Goal: Task Accomplishment & Management: Manage account settings

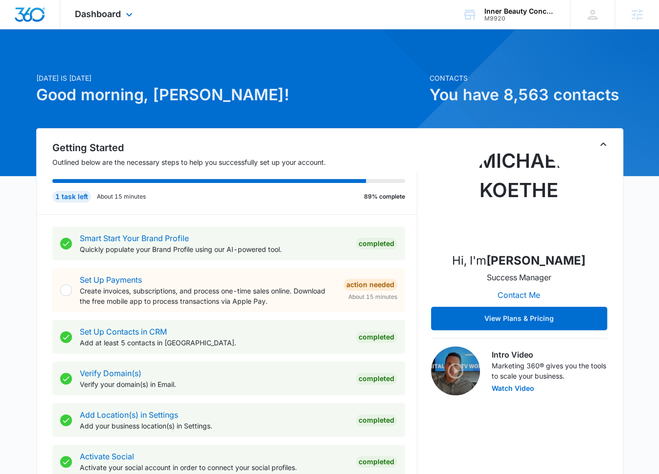
click at [137, 11] on div "Dashboard Apps Reputation Websites Forms CRM Email Social Shop Payments POS Con…" at bounding box center [104, 14] width 89 height 29
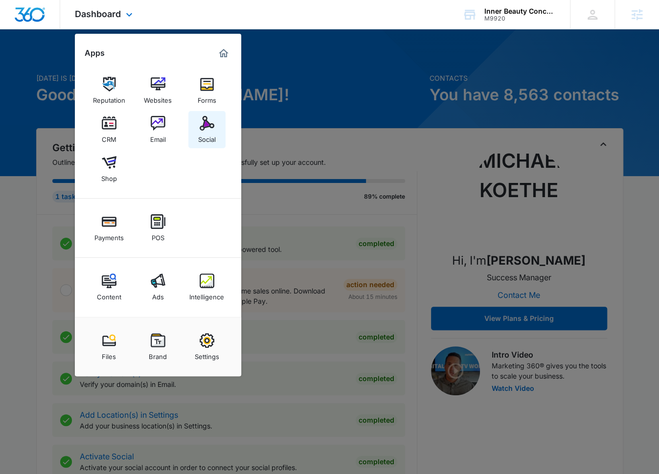
click at [220, 121] on link "Social" at bounding box center [206, 129] width 37 height 37
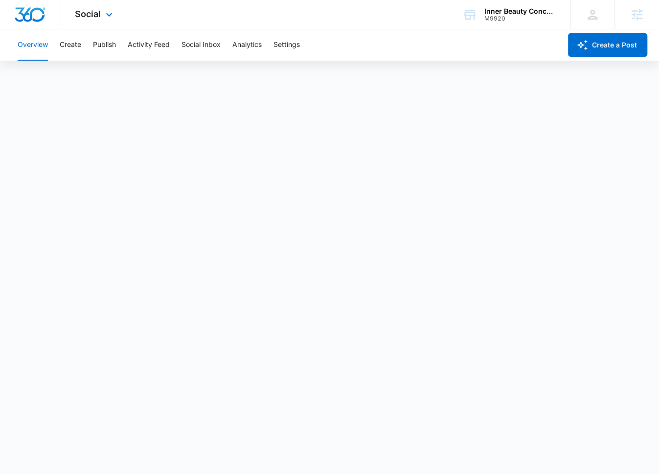
click at [101, 17] on div "Social Apps Reputation Websites Forms CRM Email Social Shop Payments POS Conten…" at bounding box center [94, 14] width 69 height 29
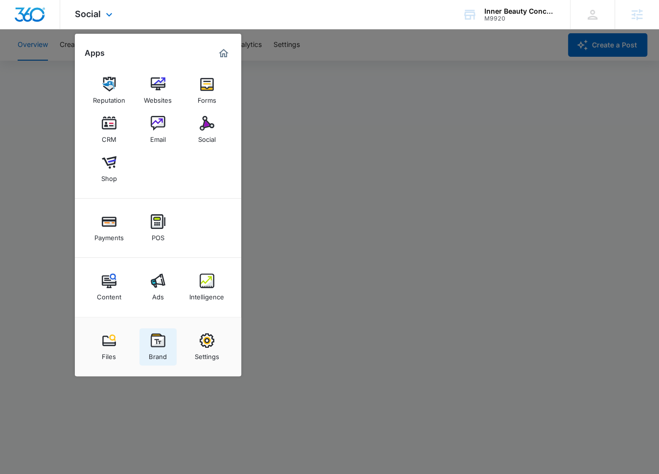
click at [163, 342] on img at bounding box center [158, 340] width 15 height 15
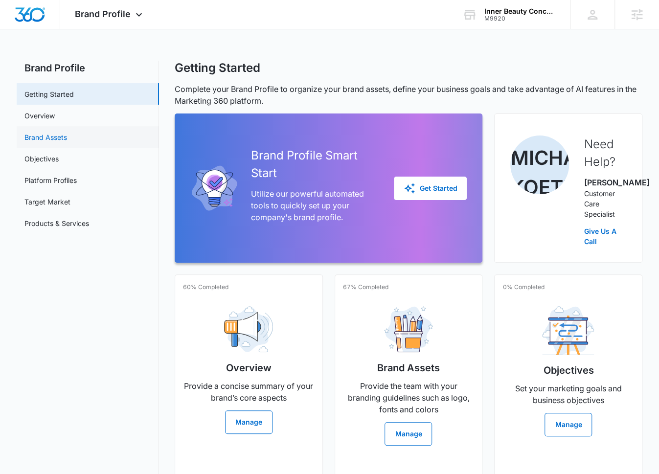
click at [67, 134] on link "Brand Assets" at bounding box center [45, 137] width 43 height 10
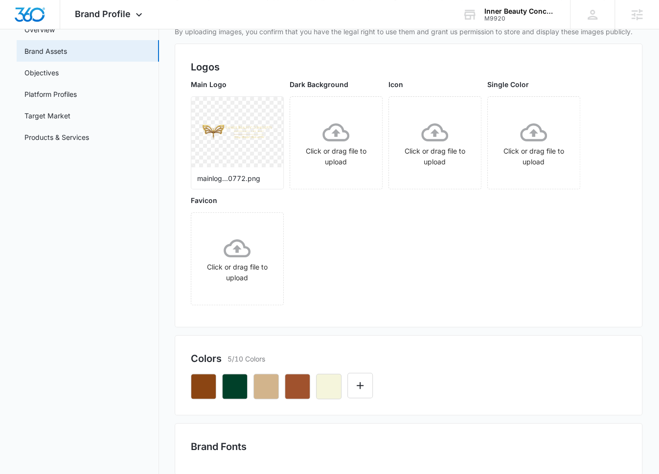
scroll to position [127, 0]
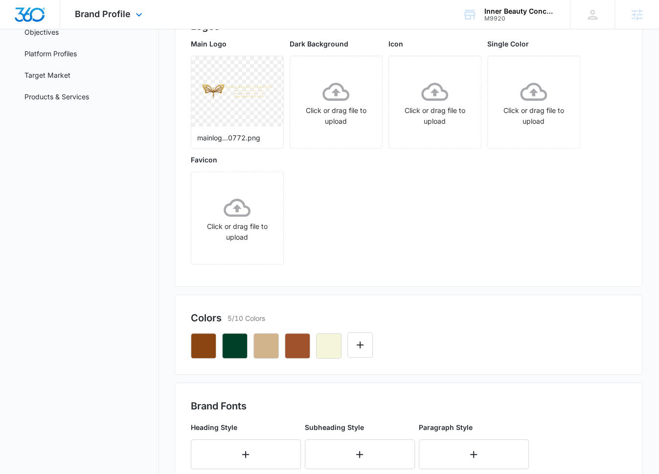
click at [121, 24] on div "Brand Profile Apps Reputation Websites Forms CRM Email Social Shop Payments POS…" at bounding box center [109, 14] width 99 height 29
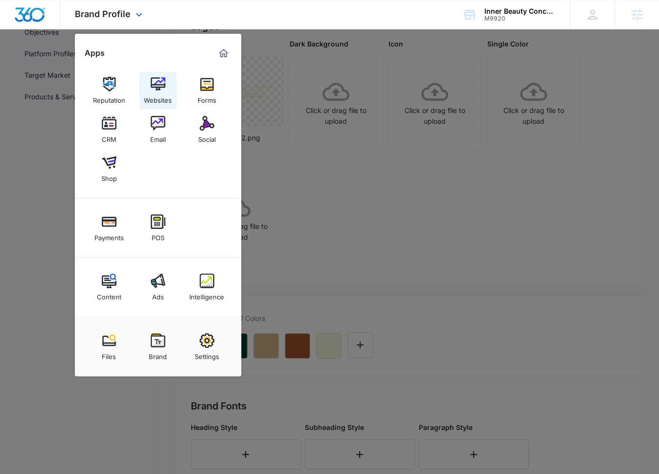
click at [164, 96] on div "Websites" at bounding box center [158, 97] width 28 height 13
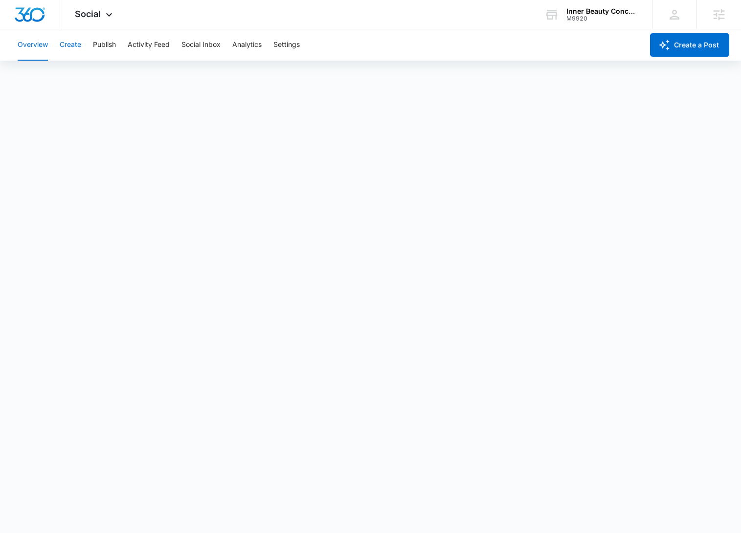
click at [69, 45] on button "Create" at bounding box center [71, 44] width 22 height 31
click at [90, 82] on button "Approvals" at bounding box center [95, 74] width 33 height 27
click at [52, 82] on button "Content Library" at bounding box center [43, 74] width 50 height 27
click at [108, 78] on button "Approvals" at bounding box center [95, 74] width 33 height 27
click at [46, 78] on button "Content Library" at bounding box center [43, 74] width 50 height 27
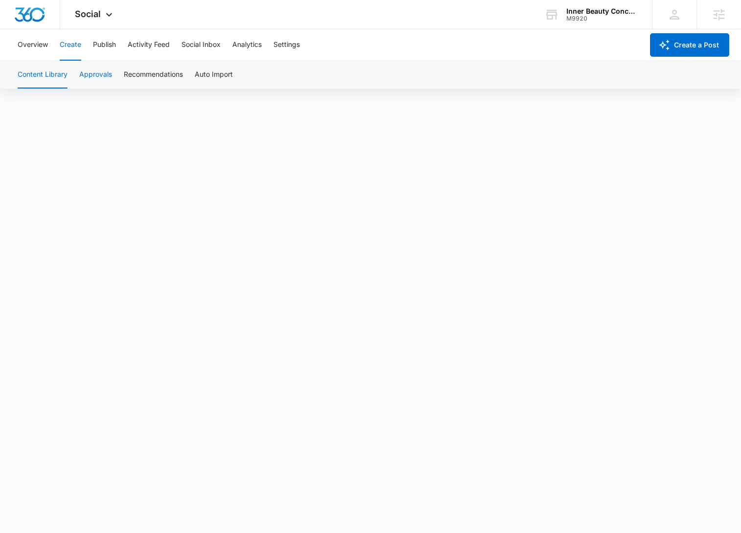
click at [84, 73] on button "Approvals" at bounding box center [95, 74] width 33 height 27
click at [25, 76] on button "Content Library" at bounding box center [43, 74] width 50 height 27
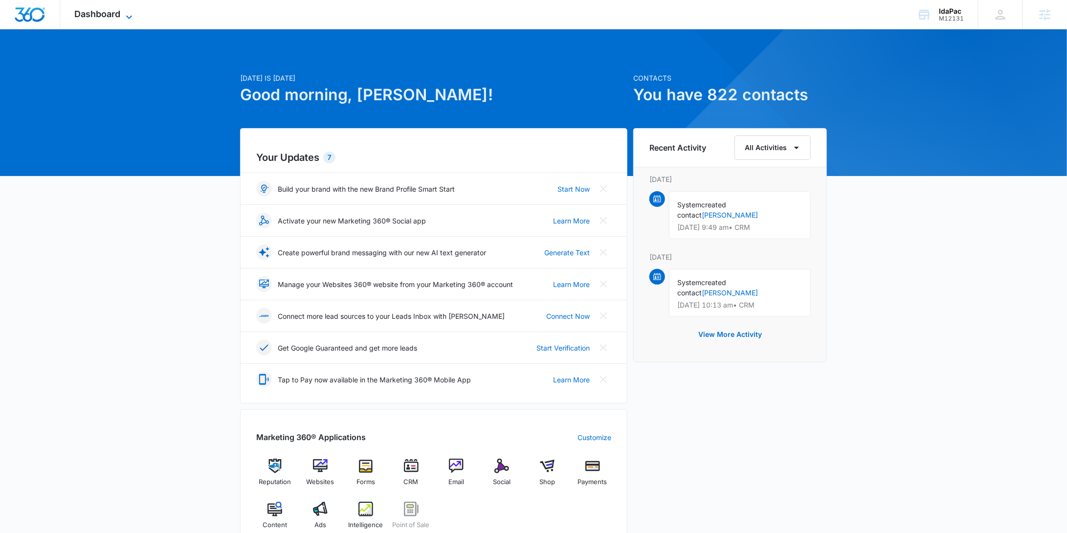
click at [107, 12] on span "Dashboard" at bounding box center [98, 14] width 46 height 10
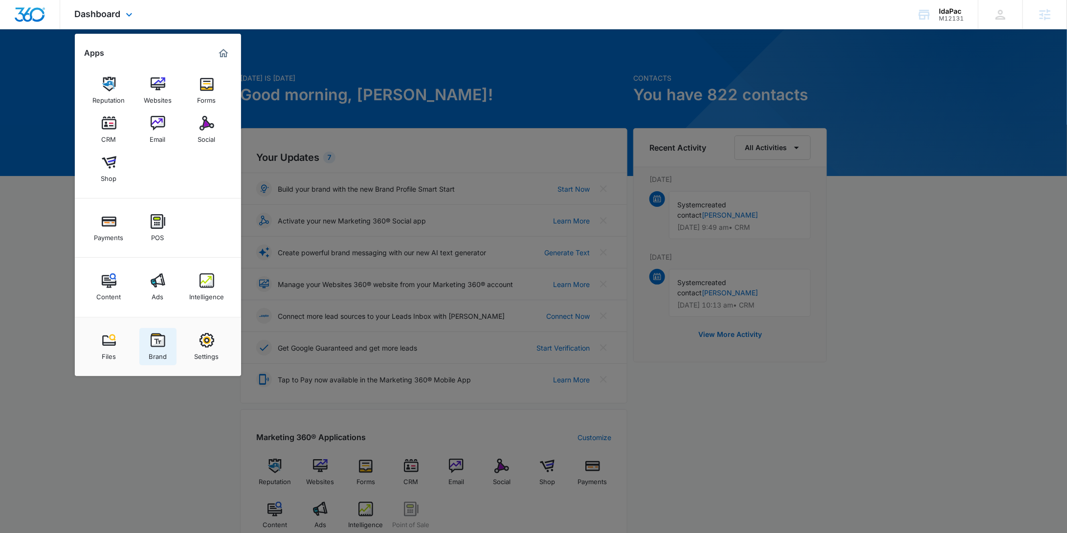
click at [164, 344] on img at bounding box center [158, 340] width 15 height 15
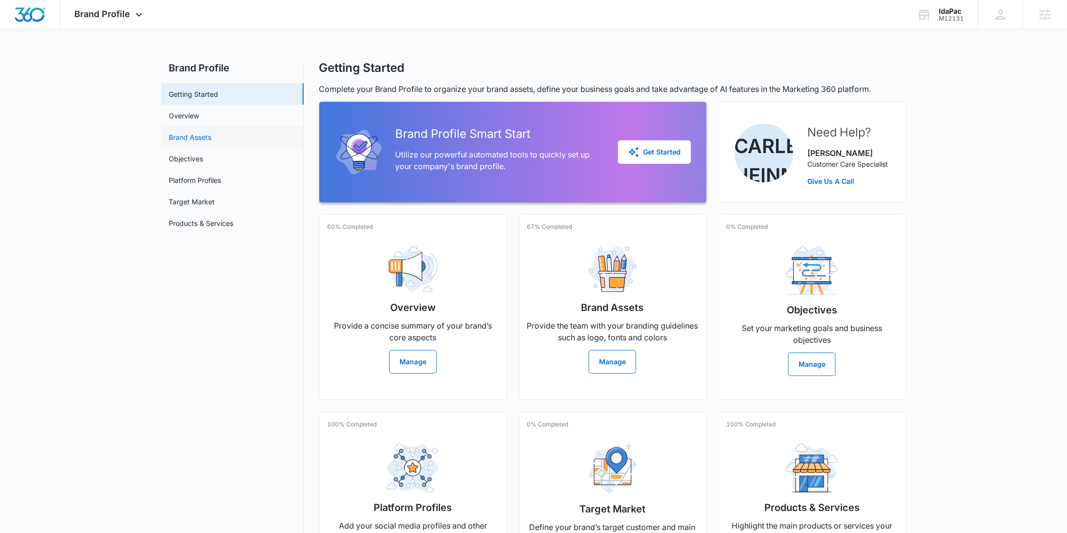
click at [212, 138] on link "Brand Assets" at bounding box center [190, 137] width 43 height 10
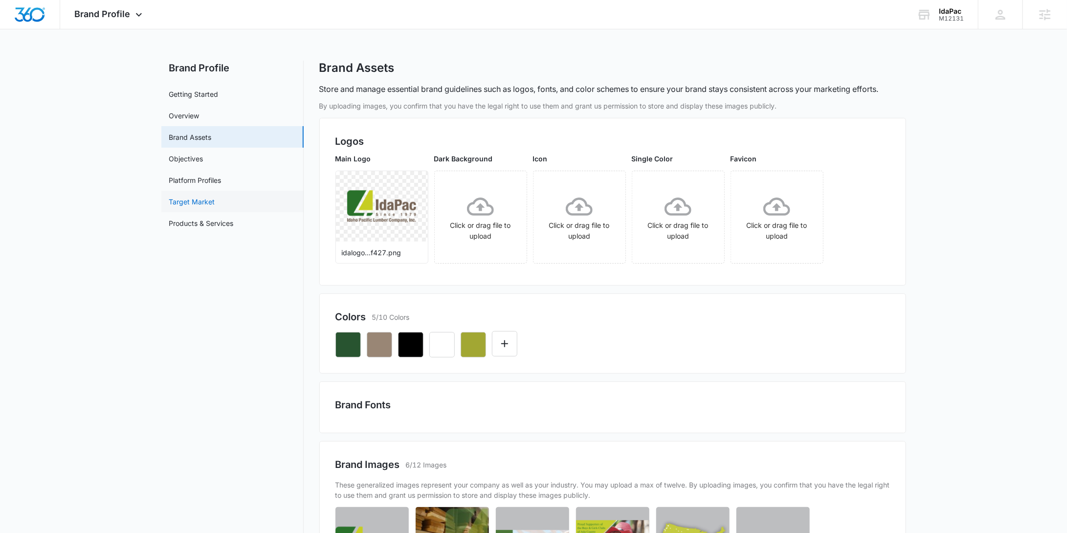
click at [215, 197] on link "Target Market" at bounding box center [192, 202] width 46 height 10
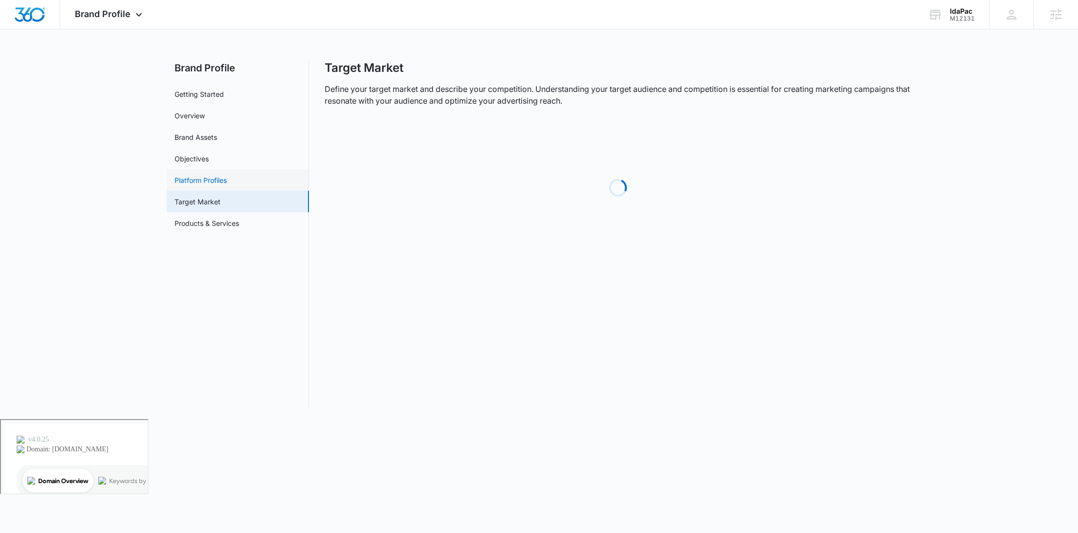
click at [226, 177] on link "Platform Profiles" at bounding box center [201, 180] width 52 height 10
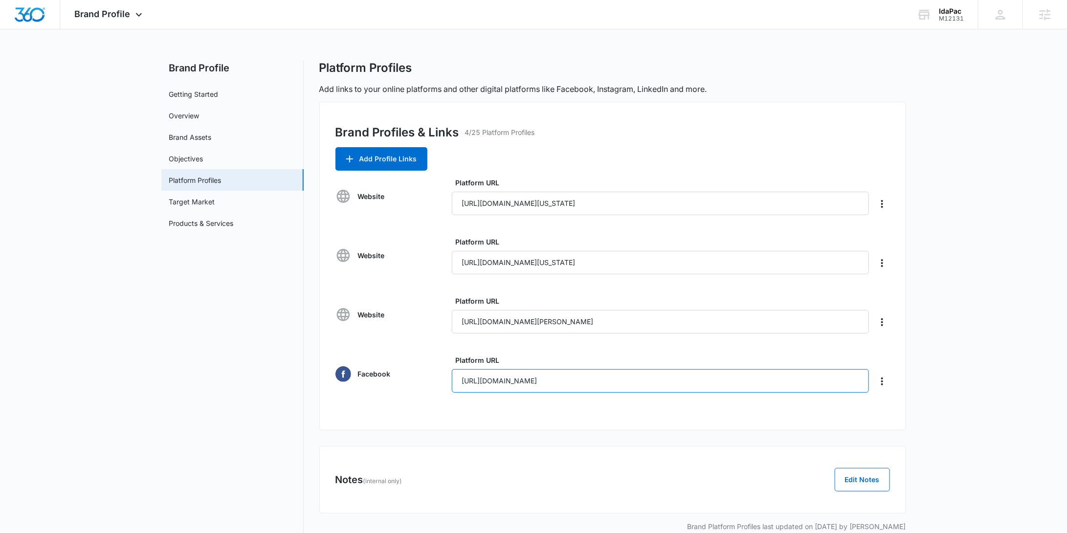
click at [587, 375] on input "https://m.facebook.com/media/set/?vanity=indiadanceallianz&set=a.515565300571798" at bounding box center [661, 380] width 418 height 23
